Goal: Task Accomplishment & Management: Complete application form

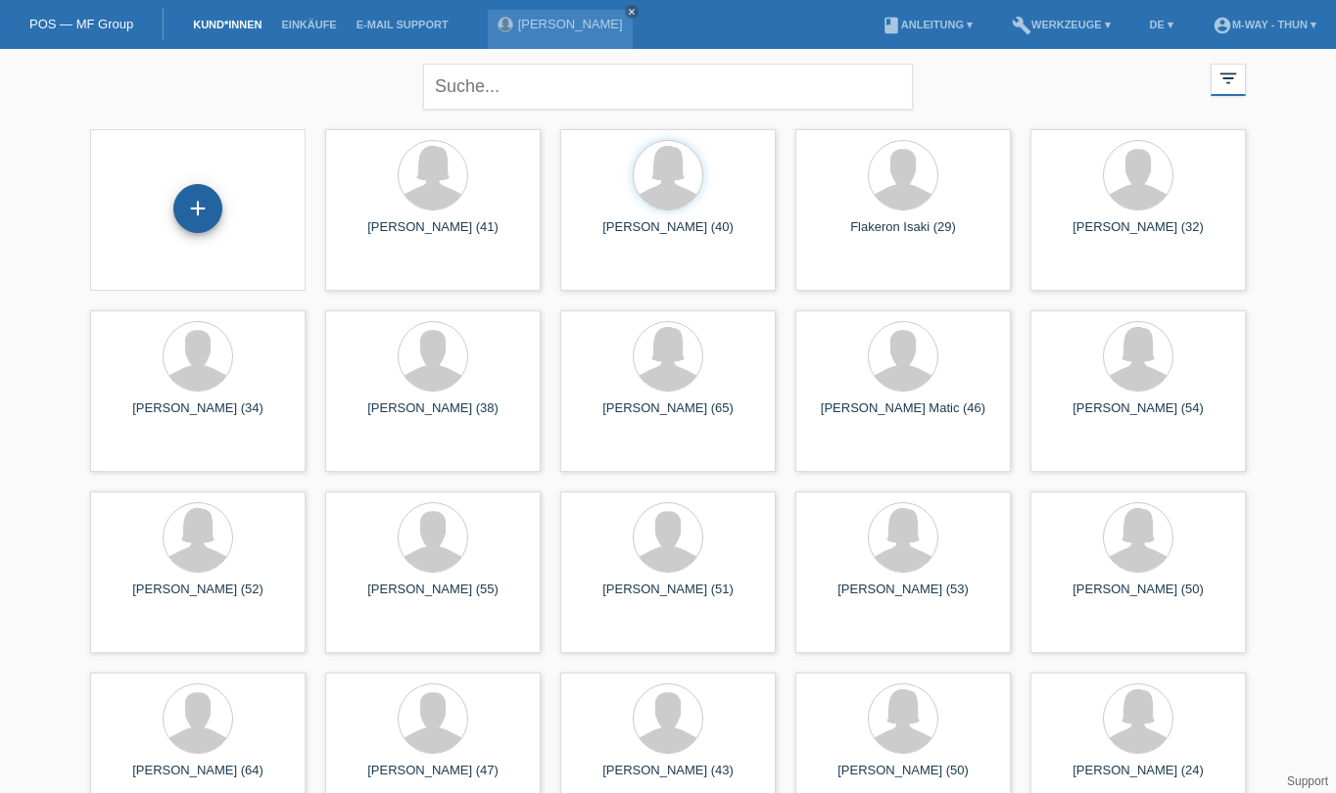
click at [195, 209] on div "+" at bounding box center [197, 208] width 49 height 49
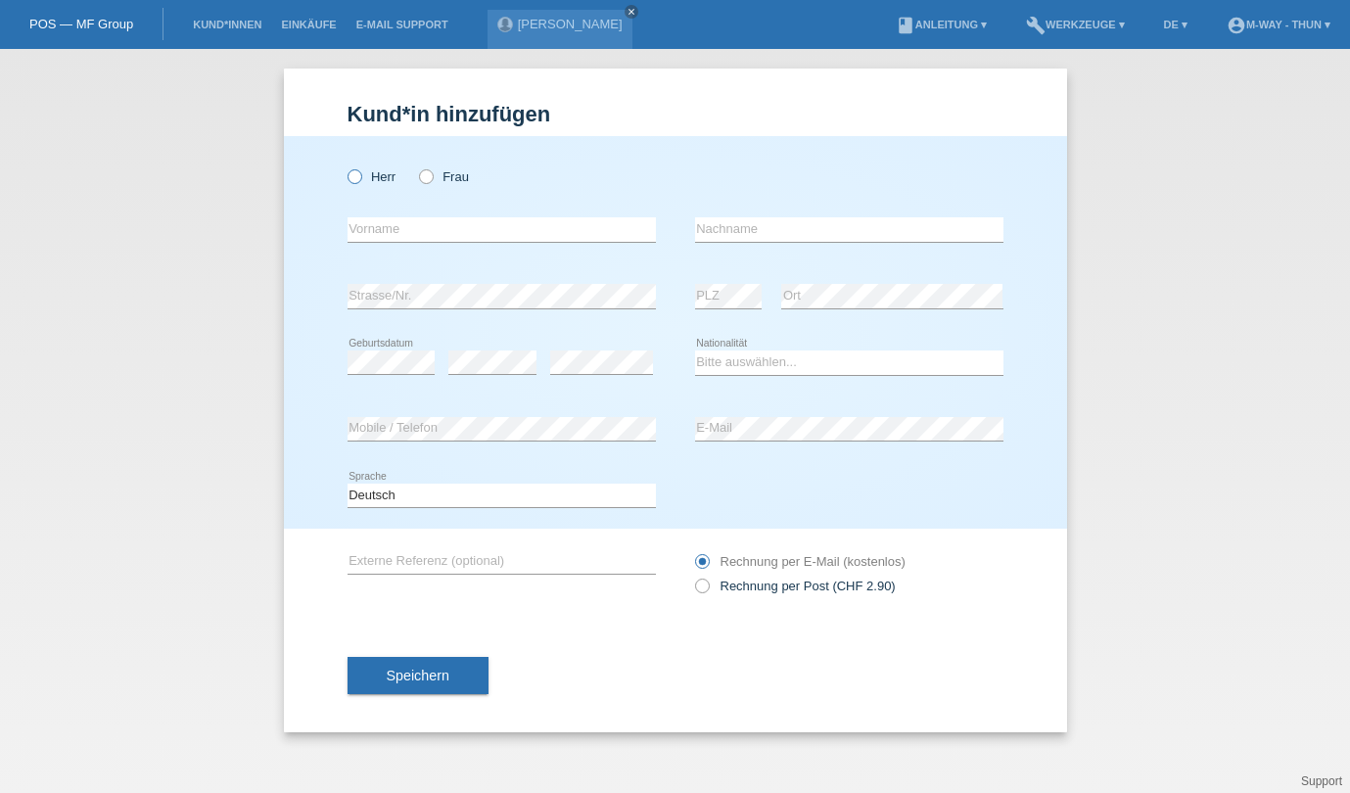
click at [344, 166] on icon at bounding box center [344, 166] width 0 height 0
click at [360, 179] on input "Herr" at bounding box center [354, 175] width 13 height 13
radio input "true"
click at [398, 226] on input "text" at bounding box center [502, 229] width 308 height 24
type input "Franc"
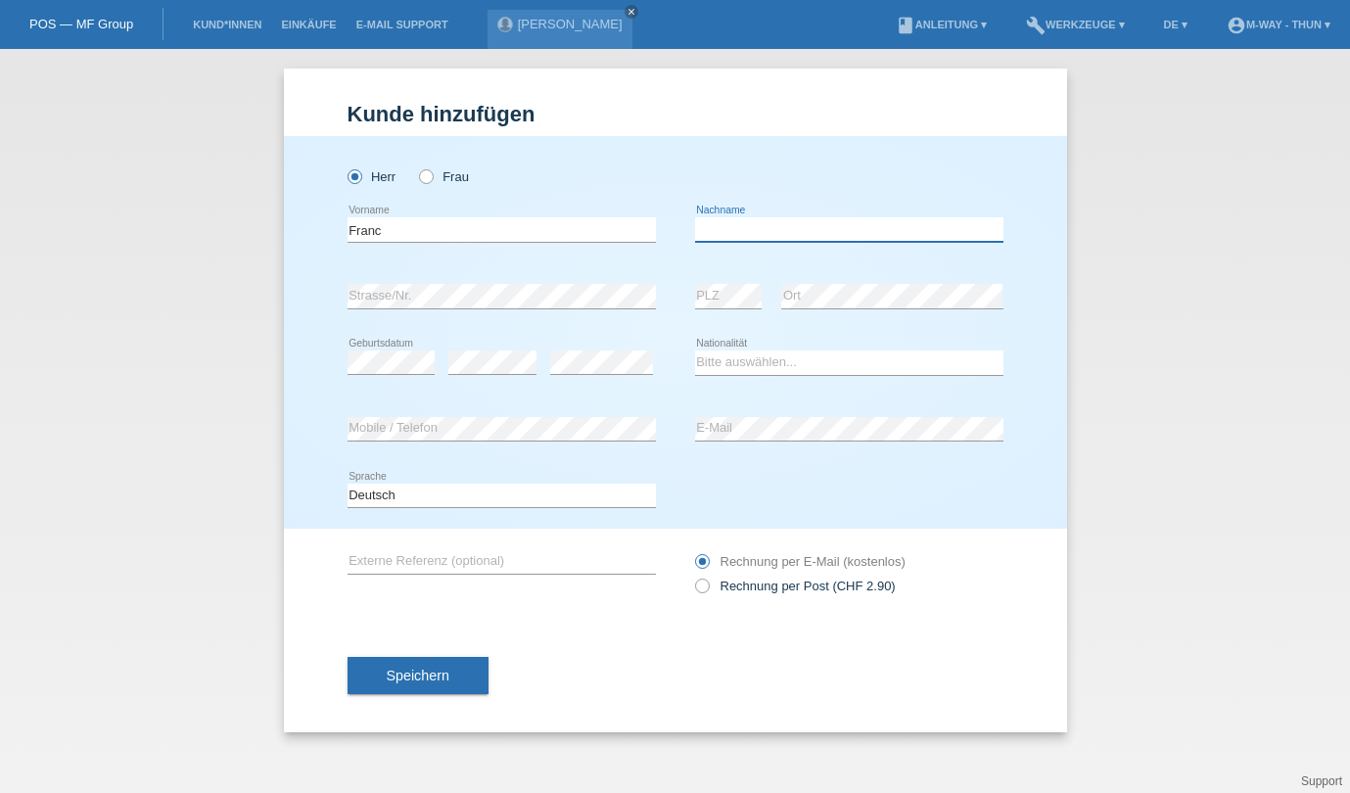
click at [710, 230] on input "text" at bounding box center [849, 229] width 308 height 24
type input "Maric"
click at [706, 360] on select "Bitte auswählen... Schweiz Deutschland Liechtenstein Österreich ------------ Af…" at bounding box center [849, 363] width 308 height 24
select select "CH"
click at [695, 351] on select "Bitte auswählen... Schweiz Deutschland Liechtenstein Österreich ------------ Af…" at bounding box center [849, 363] width 308 height 24
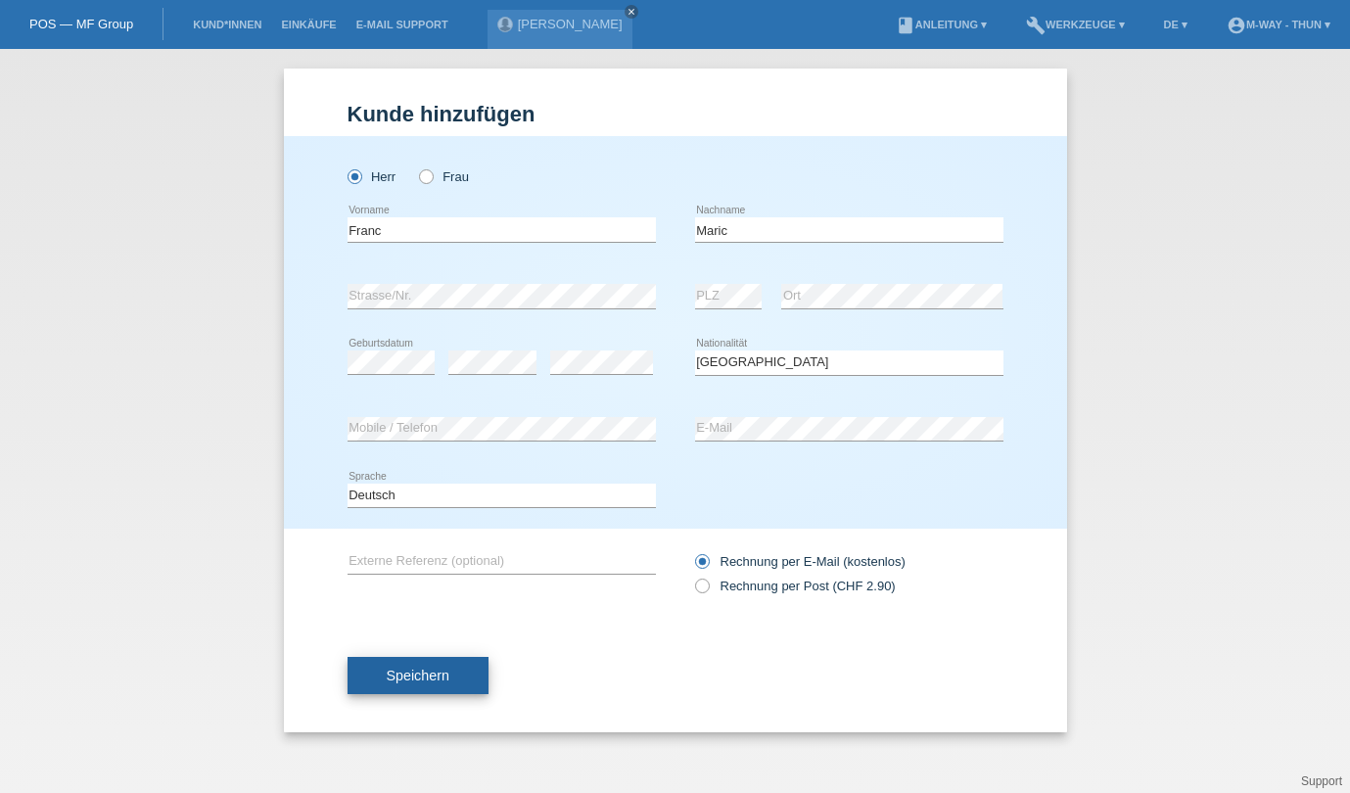
click at [421, 678] on span "Speichern" at bounding box center [418, 676] width 63 height 16
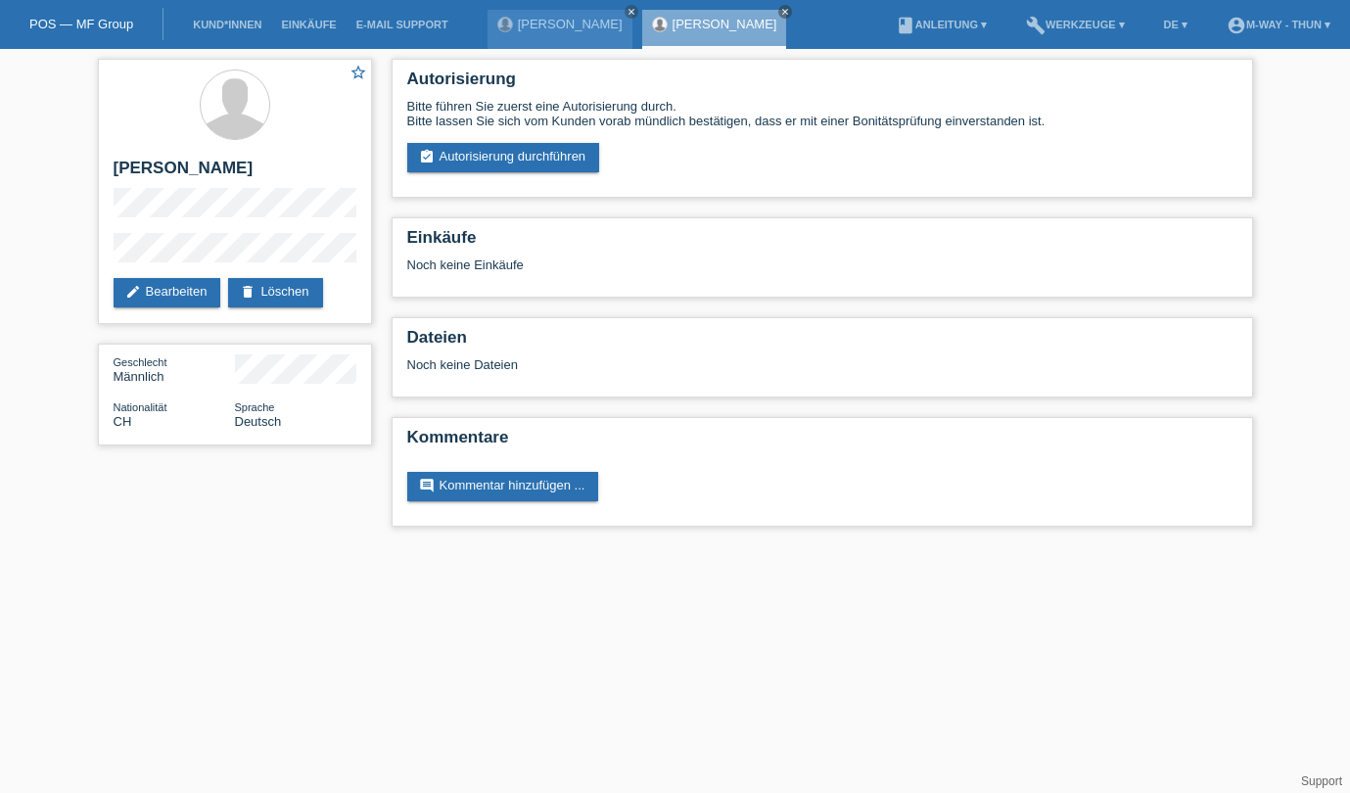
click at [180, 546] on html "POS — MF Group Kund*innen Einkäufe E-Mail Support angela beutler close close" at bounding box center [675, 273] width 1350 height 546
click at [494, 156] on link "assignment_turned_in Autorisierung durchführen" at bounding box center [503, 157] width 193 height 29
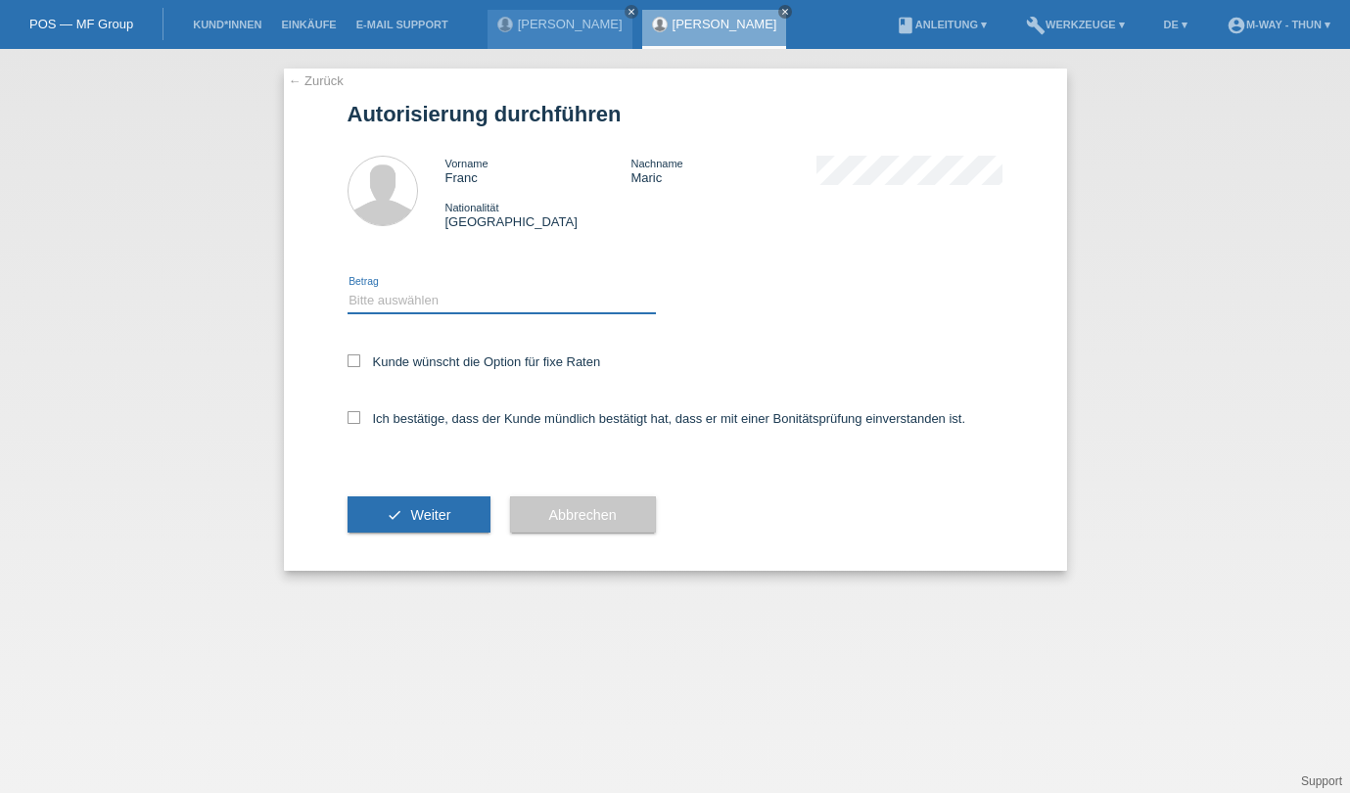
click at [429, 299] on select "Bitte auswählen CHF 1.00 - CHF 499.00 CHF 500.00 - CHF 1'999.00 CHF 2'000.00 - …" at bounding box center [502, 301] width 308 height 24
select select "3"
click at [348, 289] on select "Bitte auswählen CHF 1.00 - CHF 499.00 CHF 500.00 - CHF 1'999.00 CHF 2'000.00 - …" at bounding box center [502, 301] width 308 height 24
click at [349, 355] on icon at bounding box center [354, 361] width 13 height 13
click at [349, 355] on input "Kunde wünscht die Option für fixe Raten" at bounding box center [354, 361] width 13 height 13
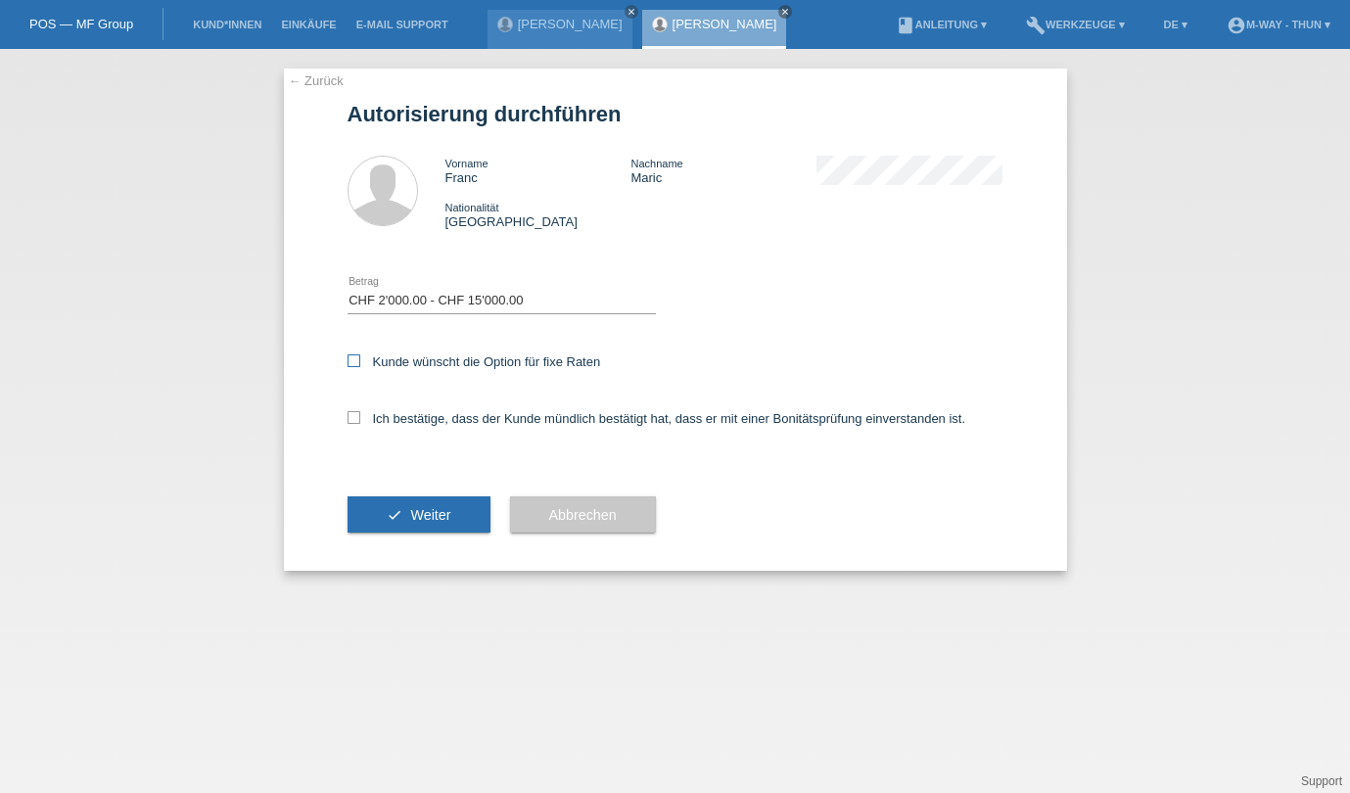
checkbox input "true"
click at [358, 416] on icon at bounding box center [354, 417] width 13 height 13
click at [358, 416] on input "Ich bestätige, dass der Kunde mündlich bestätigt hat, dass er mit einer Bonität…" at bounding box center [354, 417] width 13 height 13
checkbox input "true"
click at [409, 508] on button "check Weiter" at bounding box center [419, 515] width 143 height 37
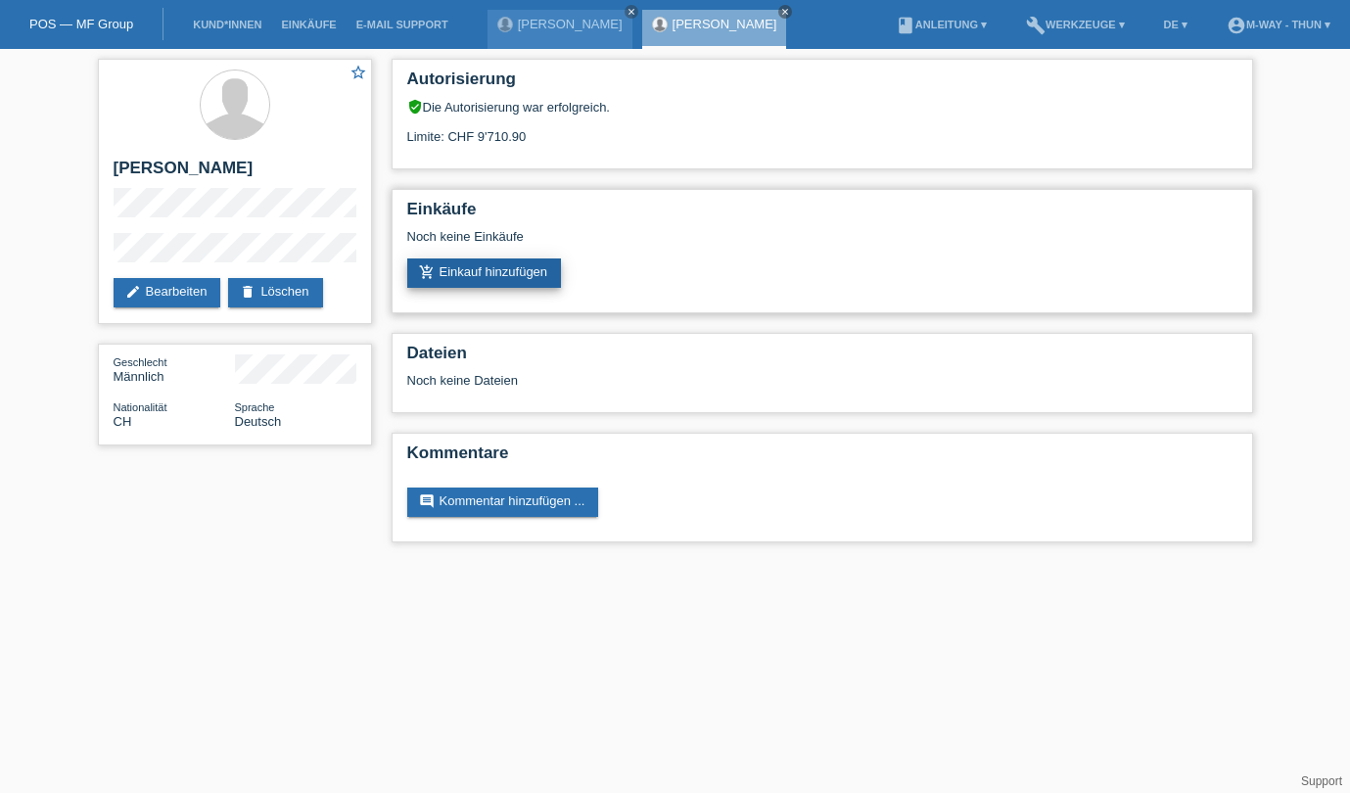
click at [504, 270] on link "add_shopping_cart Einkauf hinzufügen" at bounding box center [484, 273] width 155 height 29
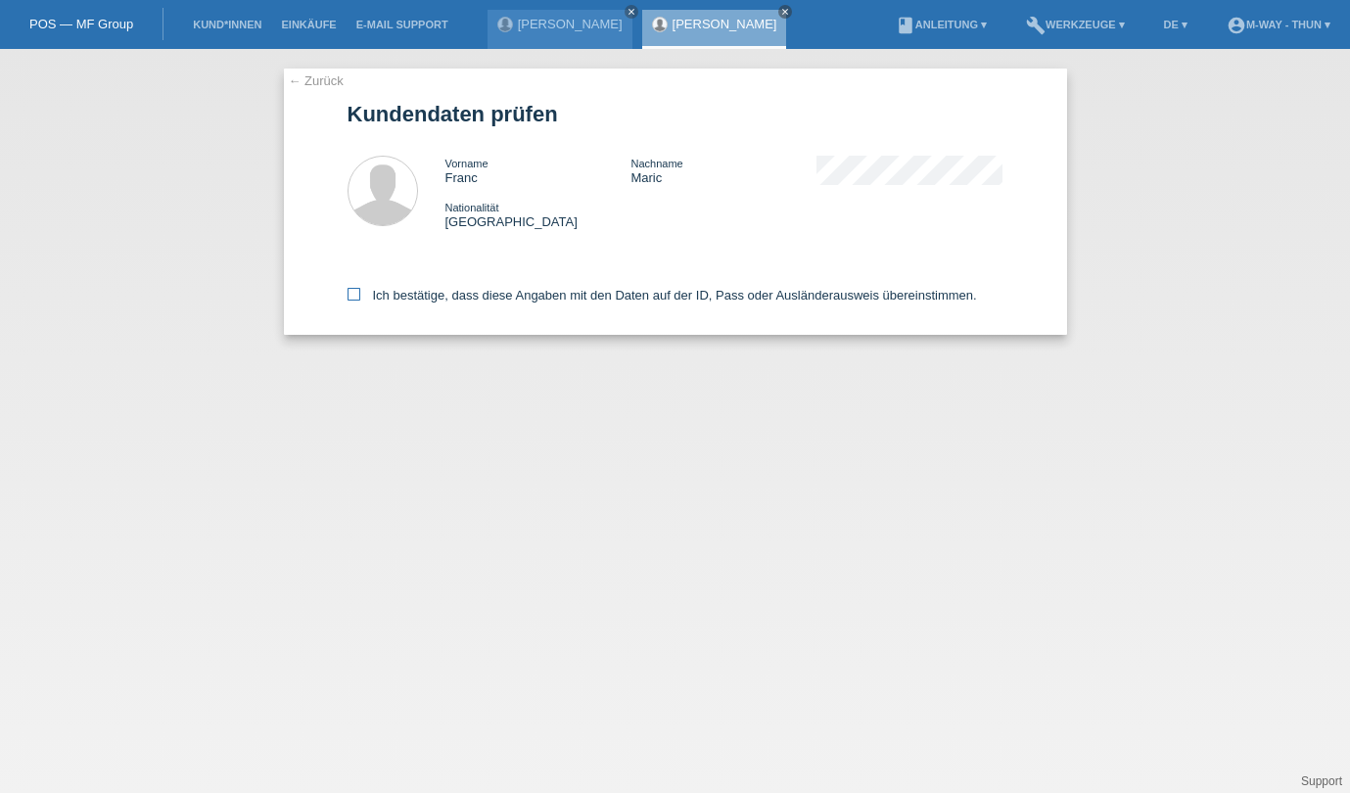
click at [355, 291] on icon at bounding box center [354, 294] width 13 height 13
click at [355, 291] on input "Ich bestätige, dass diese Angaben mit den Daten auf der ID, Pass oder Ausländer…" at bounding box center [354, 294] width 13 height 13
checkbox input "true"
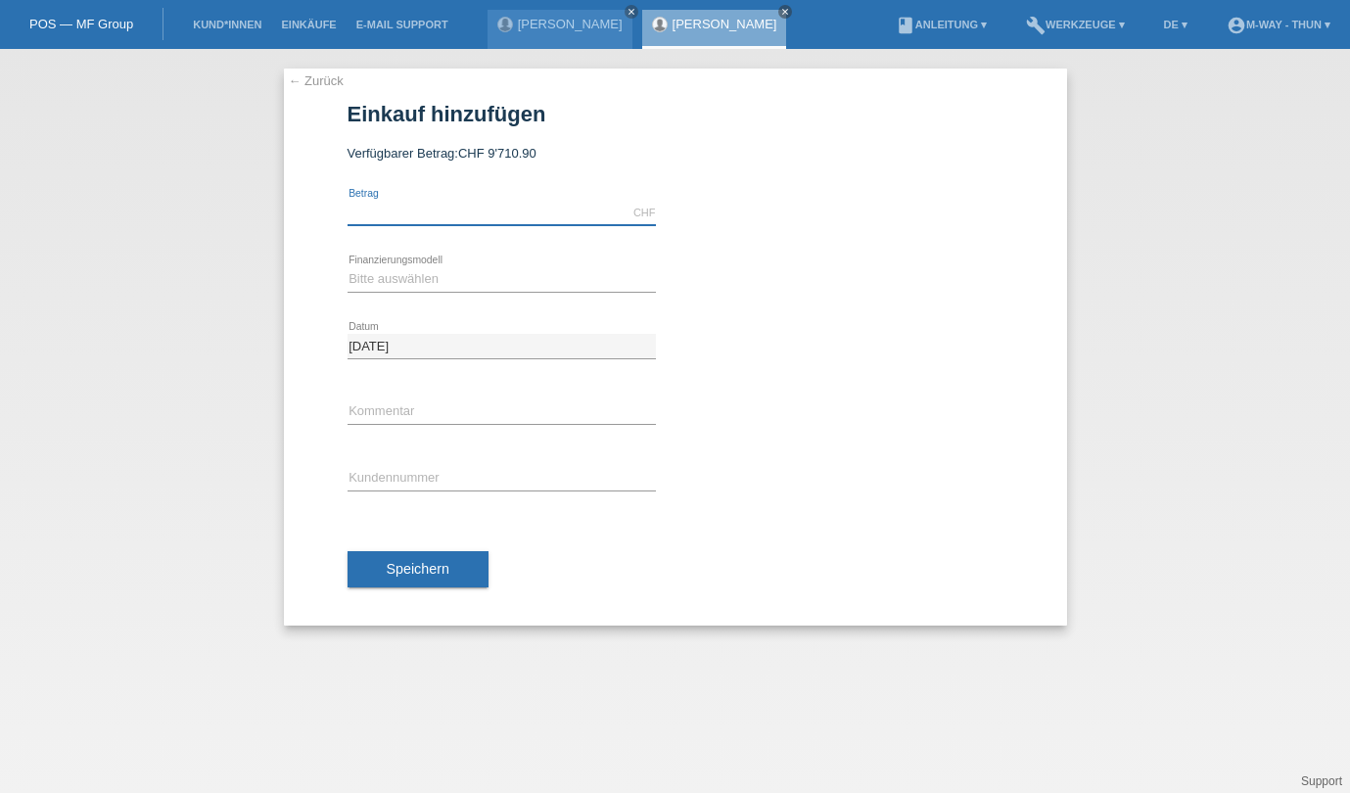
click at [389, 213] on input "text" at bounding box center [502, 213] width 308 height 24
type input "3874.05"
click at [416, 272] on select "Bitte auswählen Fixe Raten Kauf auf Rechnung mit Teilzahlungsoption" at bounding box center [502, 279] width 308 height 24
select select "77"
click at [348, 267] on select "Bitte auswählen Fixe Raten Kauf auf Rechnung mit Teilzahlungsoption" at bounding box center [502, 279] width 308 height 24
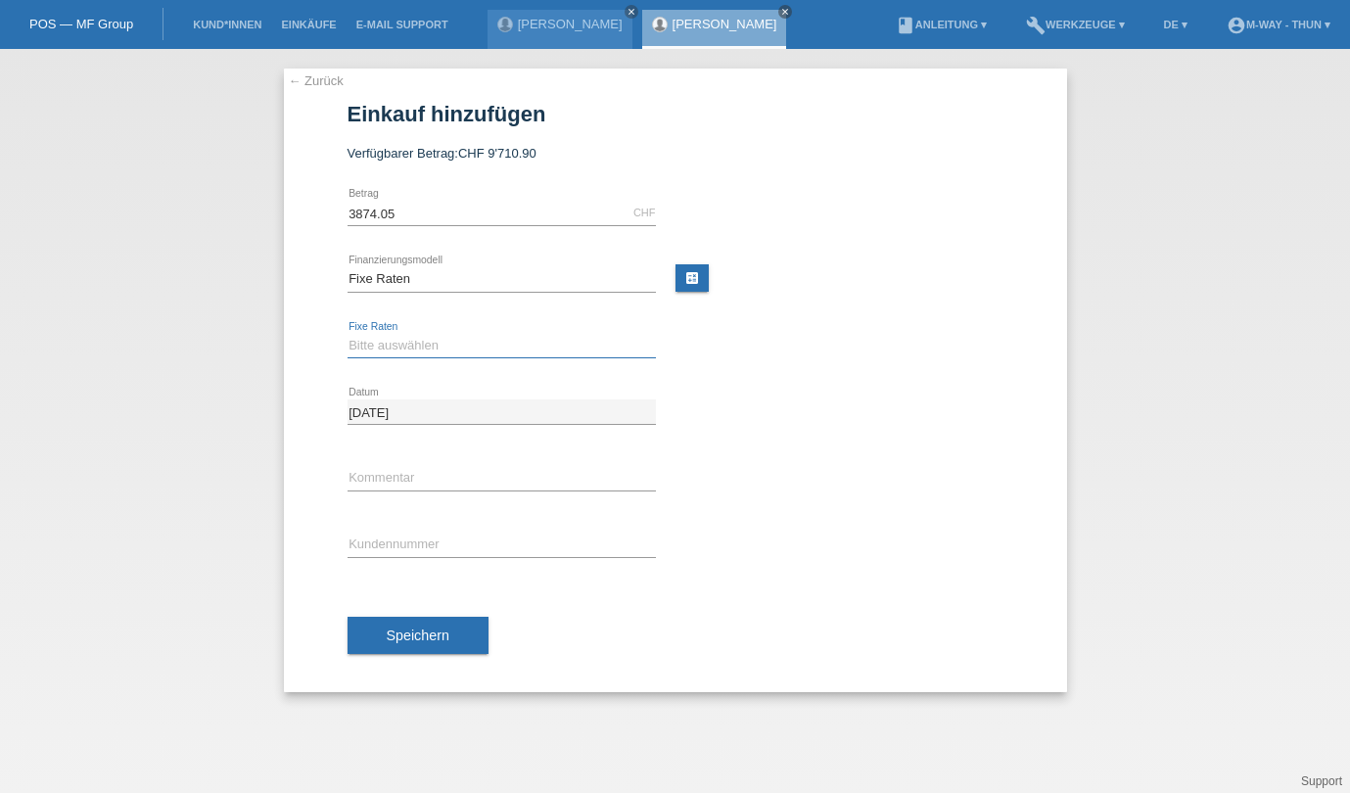
click at [393, 345] on select "Bitte auswählen 4 Raten 5 Raten 6 Raten 7 Raten 8 Raten 9 Raten 10 Raten 11 Rat…" at bounding box center [502, 346] width 308 height 24
select select "202"
click at [348, 334] on select "Bitte auswählen 4 Raten 5 Raten 6 Raten 7 Raten 8 Raten 9 Raten 10 Raten 11 Rat…" at bounding box center [502, 346] width 308 height 24
click at [412, 539] on input "text" at bounding box center [502, 545] width 308 height 24
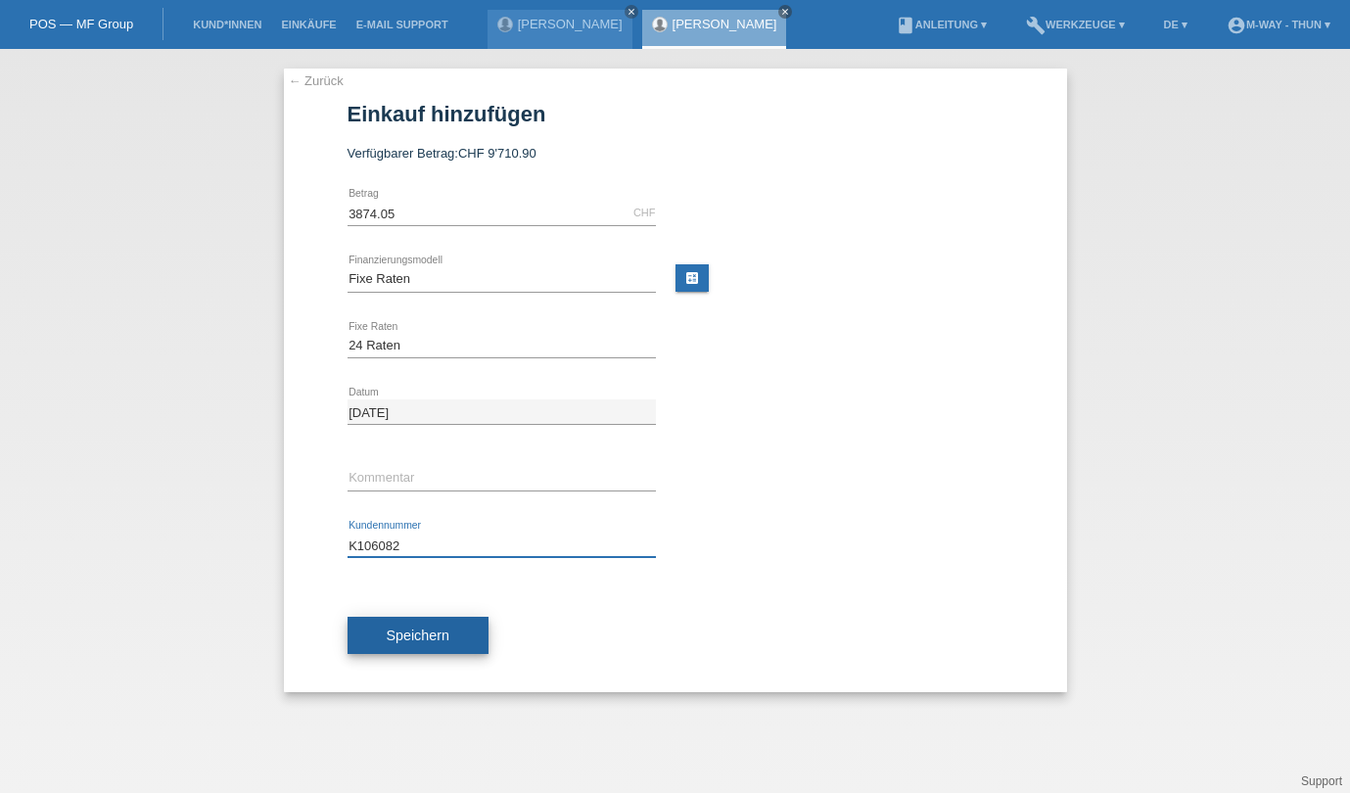
type input "K106082"
click at [452, 642] on button "Speichern" at bounding box center [418, 635] width 141 height 37
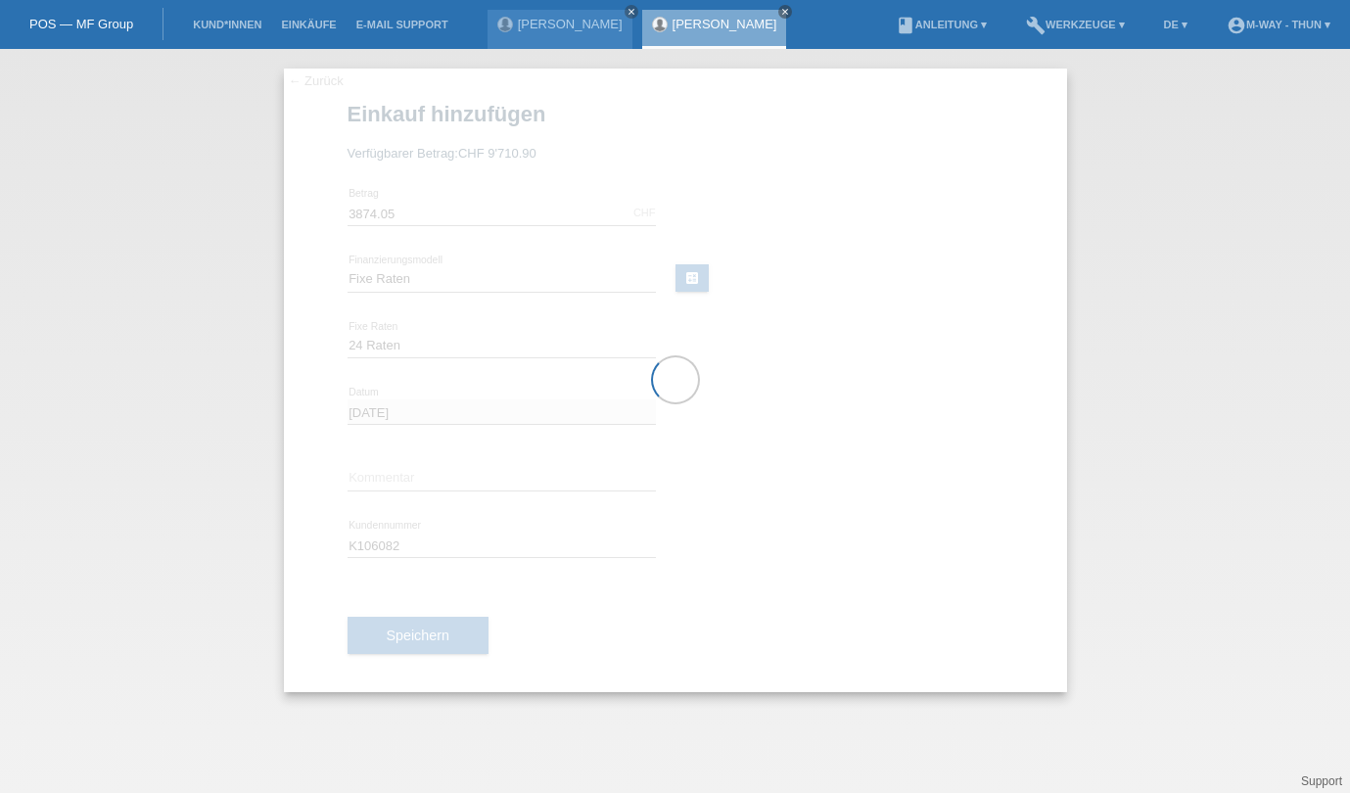
click at [452, 642] on div at bounding box center [675, 381] width 783 height 624
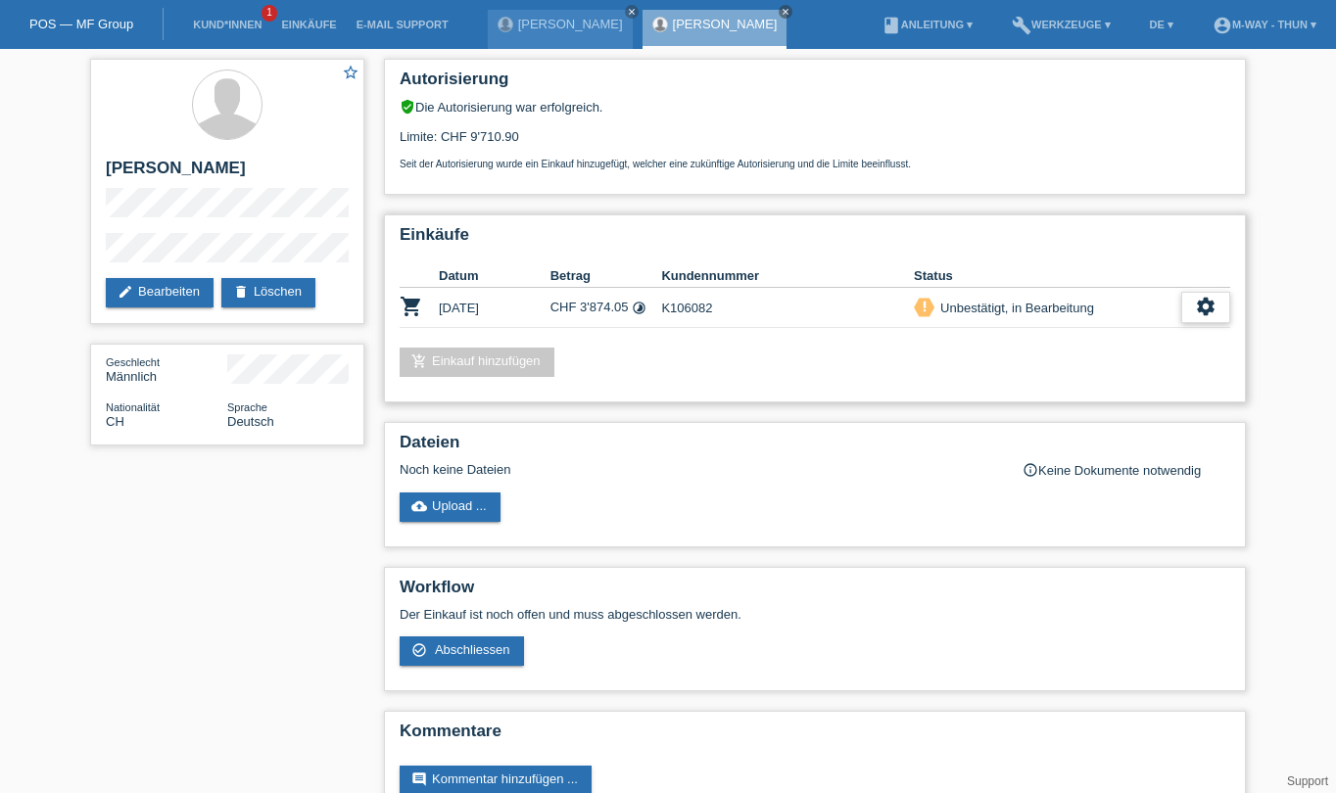
click at [1199, 310] on icon "settings" at bounding box center [1206, 307] width 22 height 22
click at [1164, 396] on span "Abschliessen" at bounding box center [1145, 397] width 81 height 24
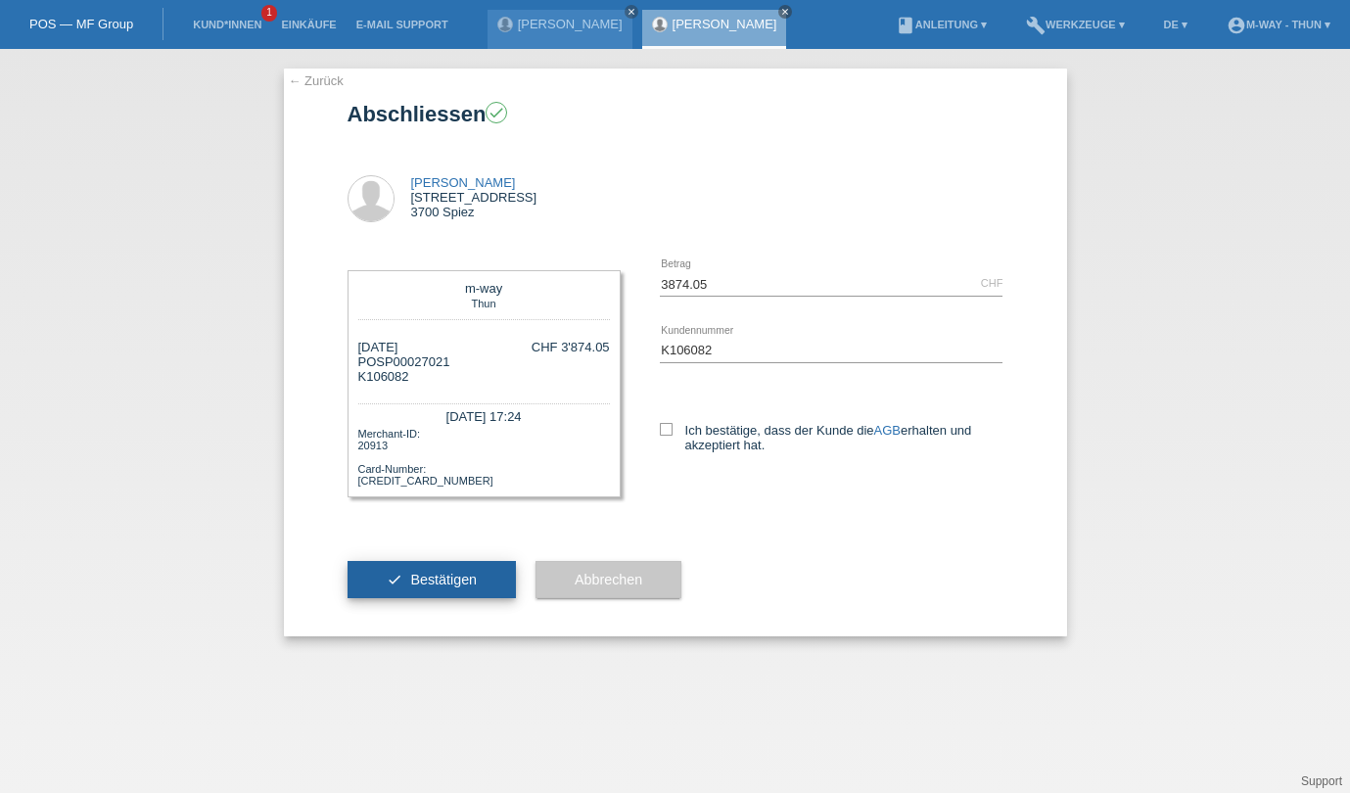
click at [430, 579] on span "Bestätigen" at bounding box center [443, 580] width 67 height 16
click at [660, 430] on icon at bounding box center [666, 429] width 13 height 13
click at [660, 430] on input "Ich bestätige, dass der Kunde die AGB erhalten und akzeptiert hat." at bounding box center [666, 429] width 13 height 13
checkbox input "true"
click at [445, 577] on span "Bestätigen" at bounding box center [443, 580] width 67 height 16
